Goal: Check status: Check status

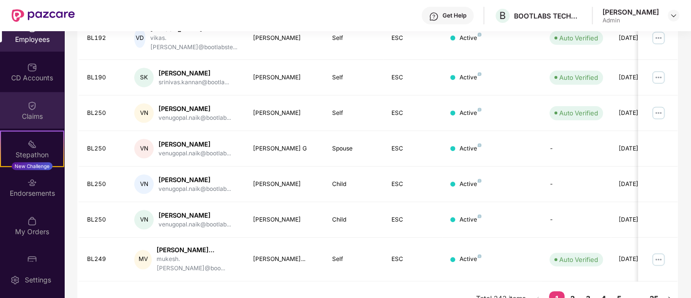
scroll to position [115, 0]
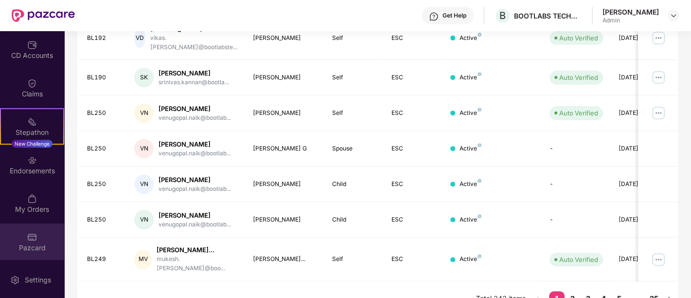
click at [29, 238] on img at bounding box center [32, 237] width 10 height 10
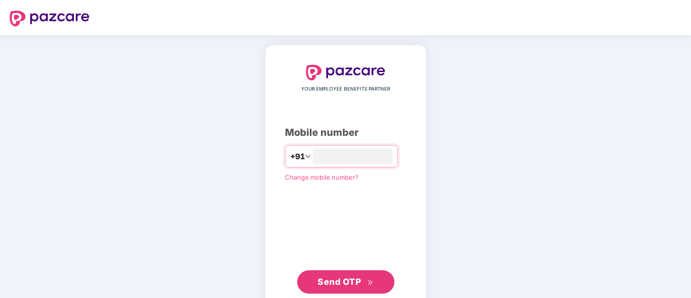
type input "**********"
click at [349, 288] on button "Send OTP" at bounding box center [345, 280] width 97 height 23
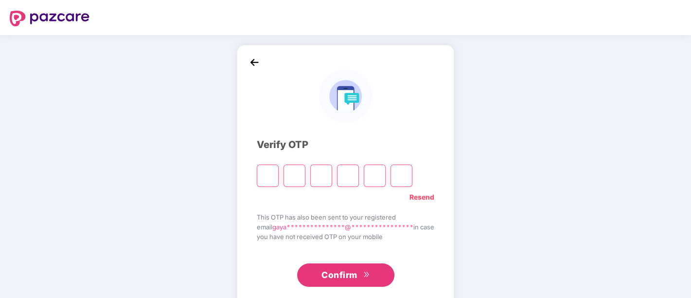
type input "*"
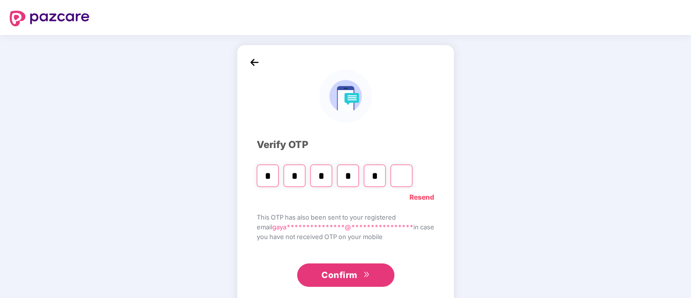
type input "*"
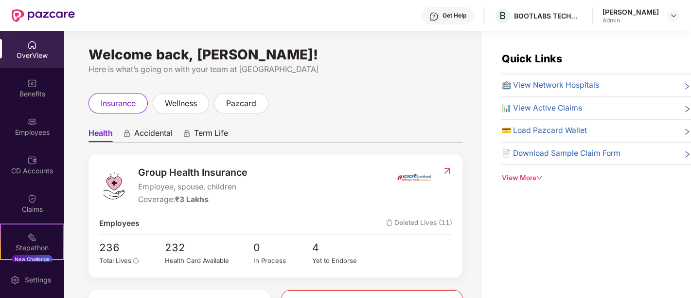
click at [31, 51] on div "OverView" at bounding box center [32, 56] width 64 height 10
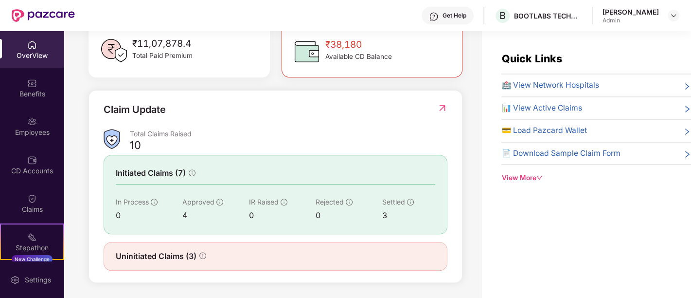
scroll to position [31, 0]
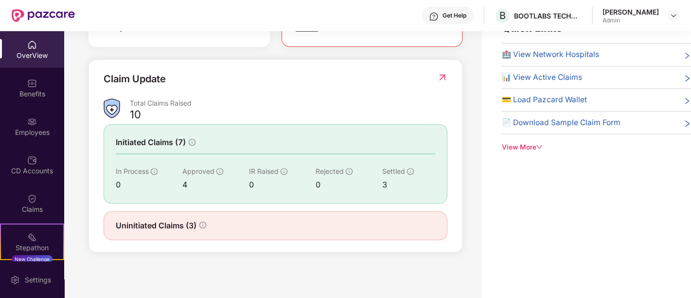
click at [246, 173] on div "Approved" at bounding box center [215, 171] width 67 height 11
click at [187, 226] on span "Uninitiated Claims (3)" at bounding box center [156, 225] width 81 height 12
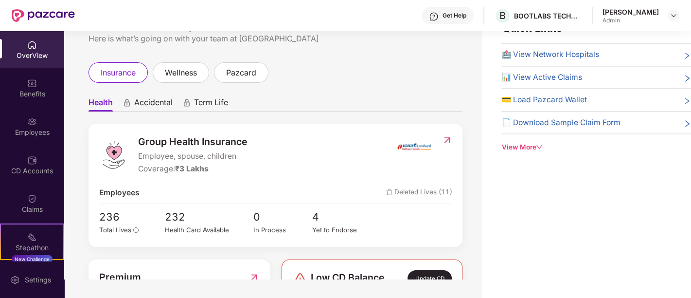
scroll to position [18, 0]
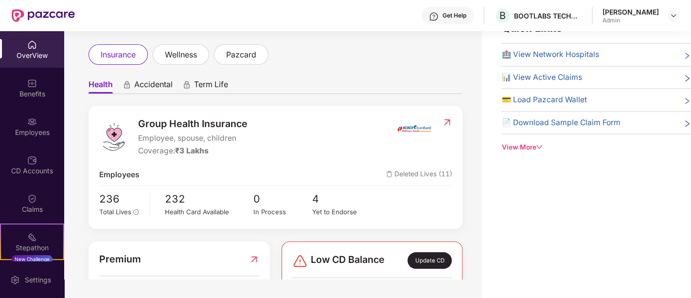
click at [149, 88] on span "Accidental" at bounding box center [153, 86] width 38 height 14
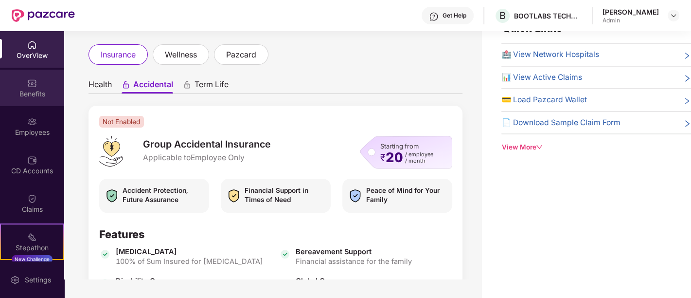
click at [27, 88] on div "Benefits" at bounding box center [32, 88] width 64 height 36
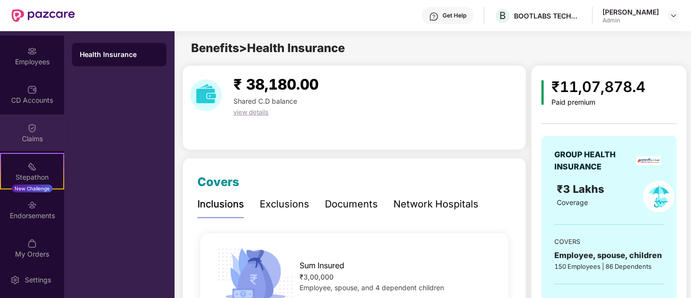
scroll to position [71, 0]
click at [29, 129] on img at bounding box center [32, 128] width 10 height 10
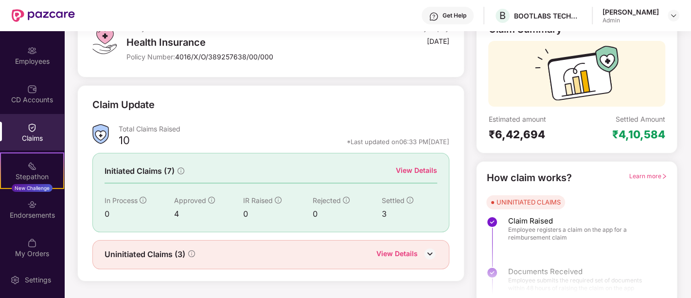
scroll to position [82, 0]
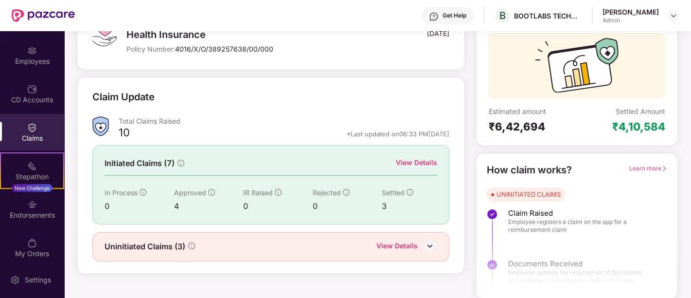
click at [384, 241] on div "View Details" at bounding box center [396, 246] width 41 height 13
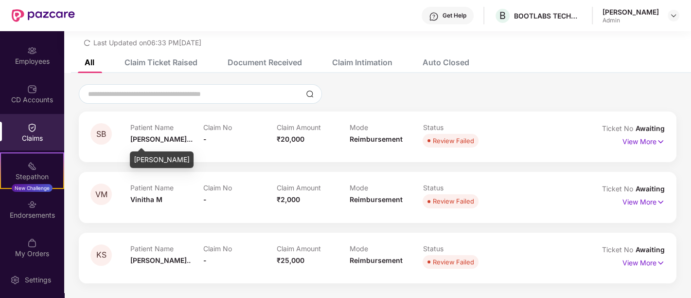
click at [155, 137] on span "[PERSON_NAME]..." at bounding box center [161, 139] width 62 height 8
click at [637, 200] on p "View More" at bounding box center [643, 200] width 42 height 13
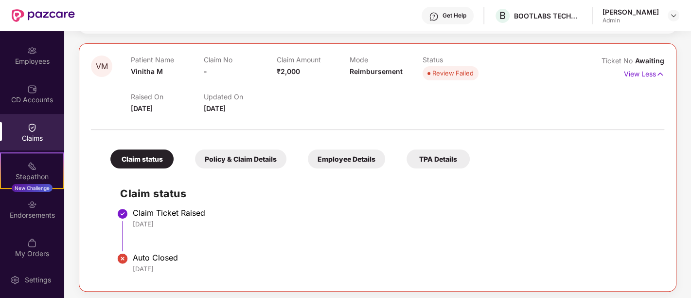
scroll to position [158, 0]
click at [260, 158] on div "Policy & Claim Details" at bounding box center [240, 159] width 91 height 19
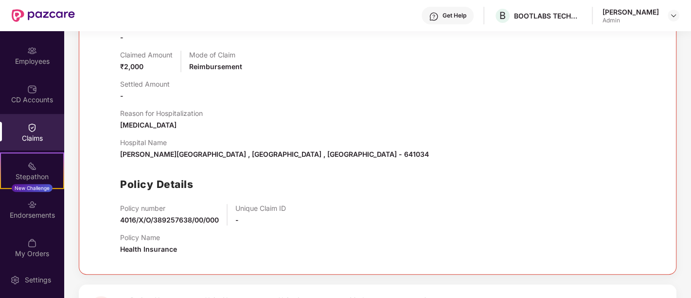
scroll to position [396, 0]
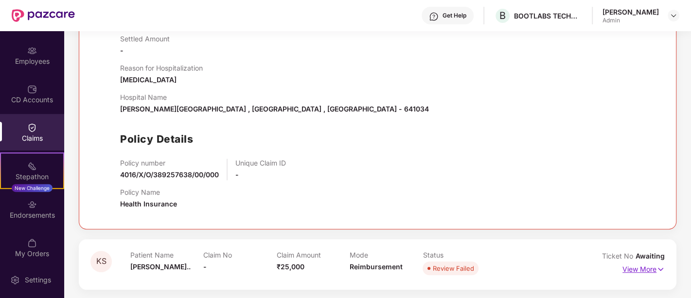
click at [635, 264] on p "View More" at bounding box center [643, 267] width 42 height 13
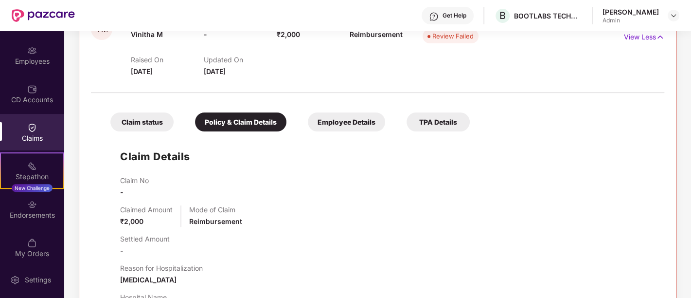
scroll to position [0, 0]
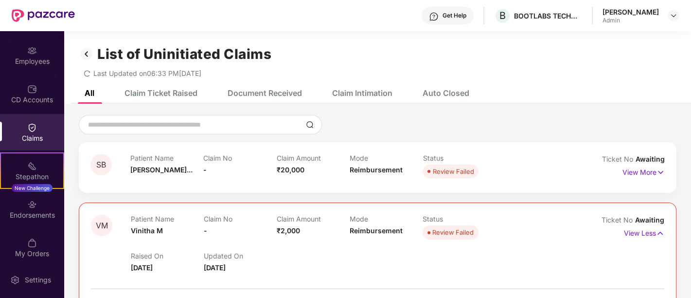
click at [370, 98] on div "Claim Intimation" at bounding box center [354, 92] width 75 height 21
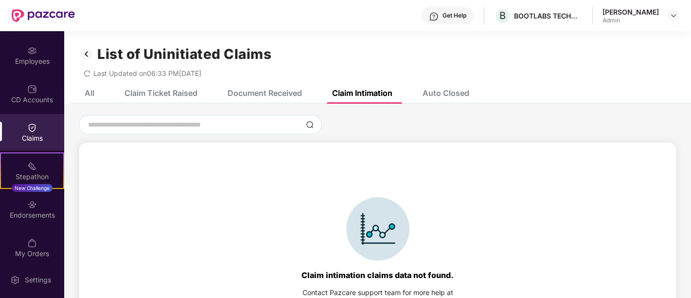
click at [438, 87] on div "Auto Closed" at bounding box center [438, 92] width 61 height 21
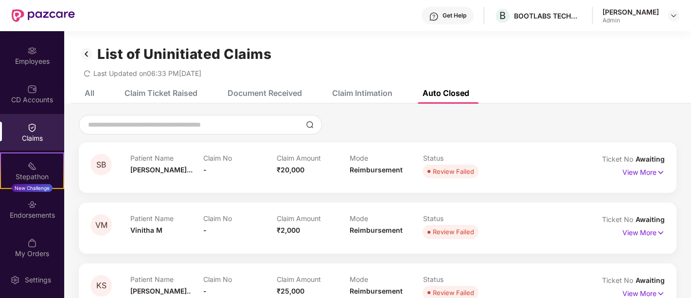
click at [271, 88] on div "Document Received" at bounding box center [265, 93] width 74 height 10
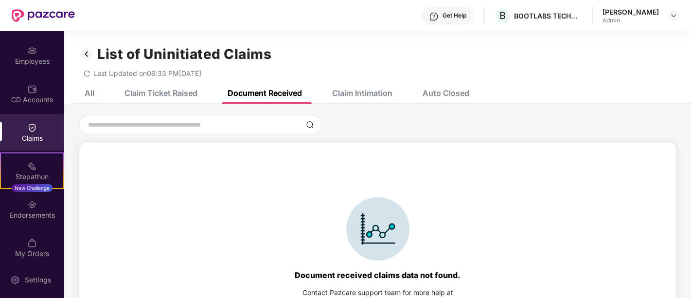
scroll to position [44, 0]
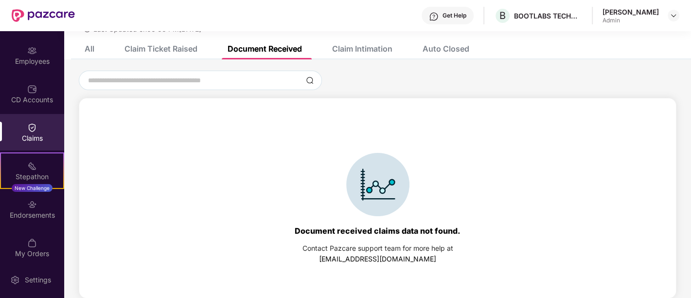
click at [176, 52] on div "Claim Ticket Raised" at bounding box center [160, 49] width 73 height 10
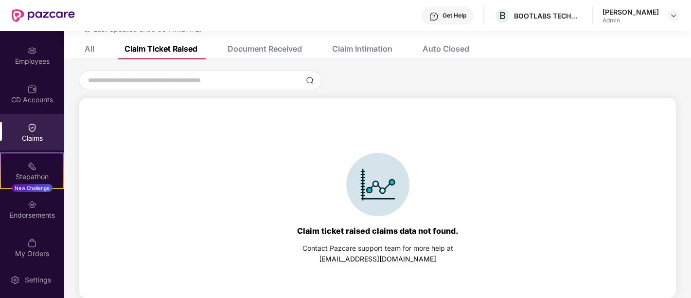
scroll to position [0, 0]
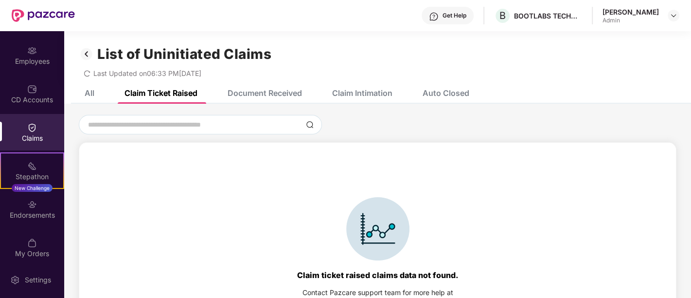
click at [82, 87] on div "All" at bounding box center [82, 92] width 24 height 21
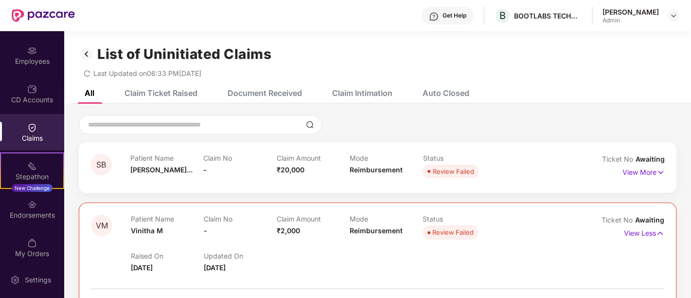
click at [84, 51] on img at bounding box center [87, 54] width 16 height 17
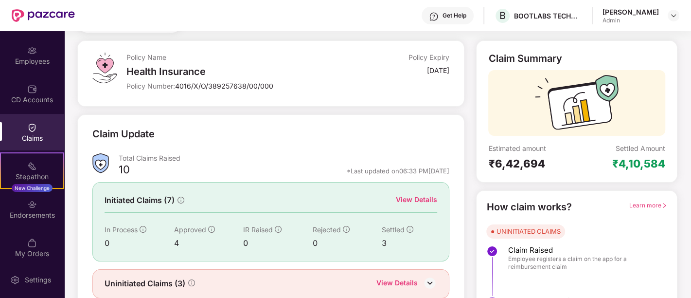
click at [419, 196] on div "View Details" at bounding box center [416, 199] width 41 height 11
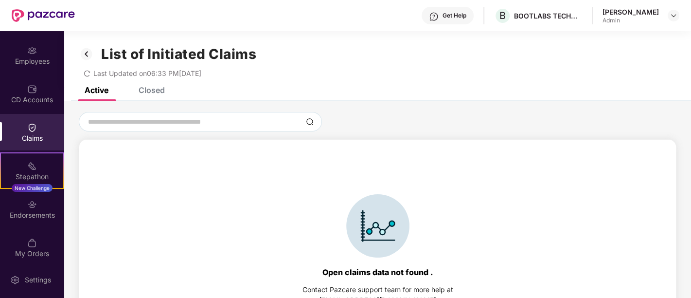
click at [152, 93] on div "Closed" at bounding box center [152, 90] width 26 height 10
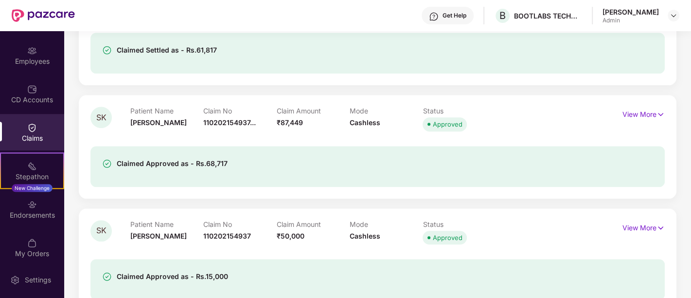
scroll to position [650, 0]
